Goal: Information Seeking & Learning: Learn about a topic

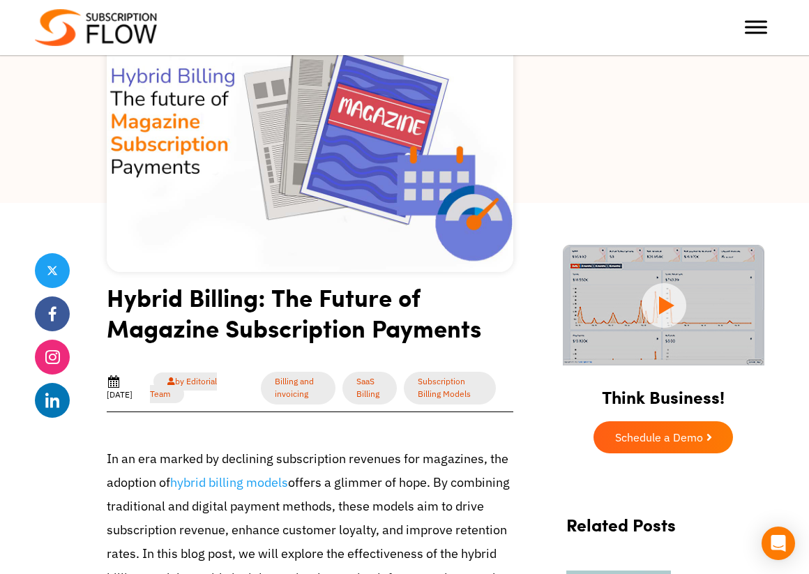
scroll to position [132, 0]
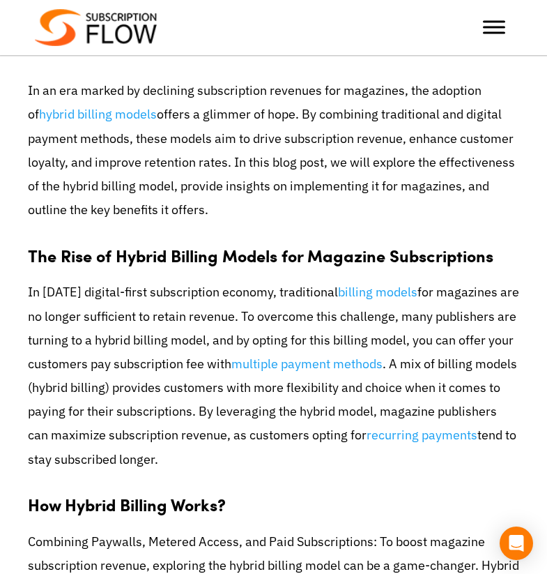
scroll to position [556, 0]
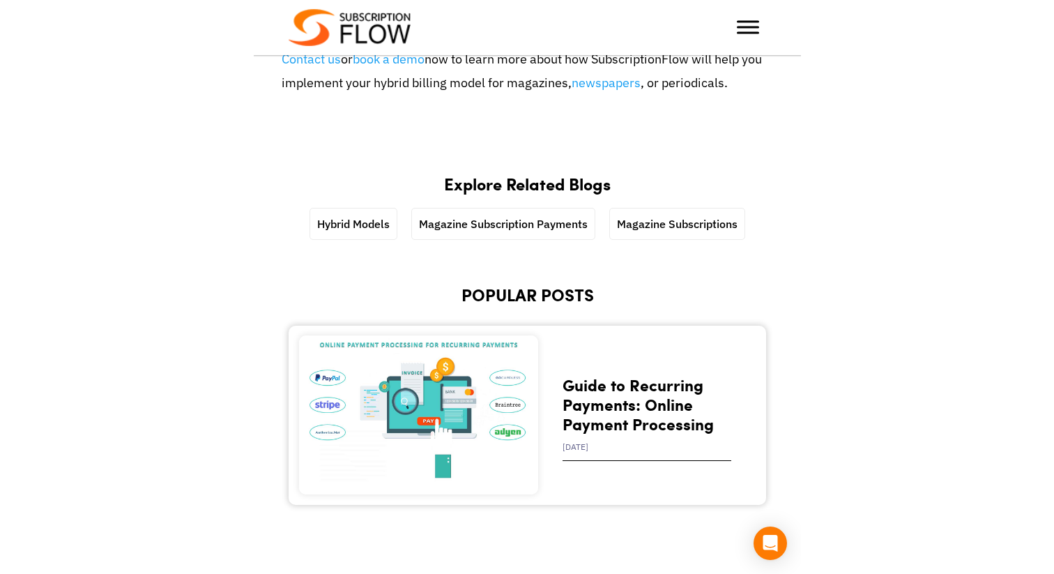
scroll to position [4123, 0]
